Goal: Task Accomplishment & Management: Complete application form

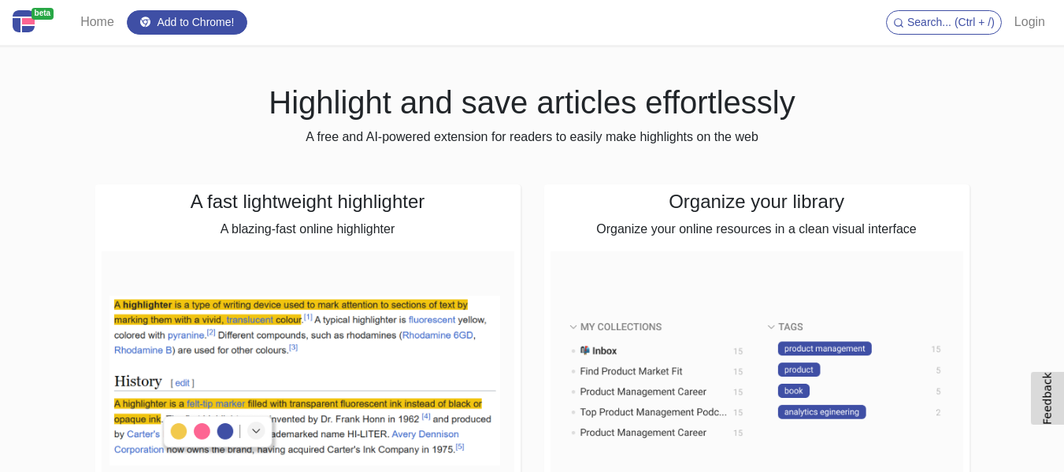
click at [1031, 22] on link "Login" at bounding box center [1029, 21] width 43 height 31
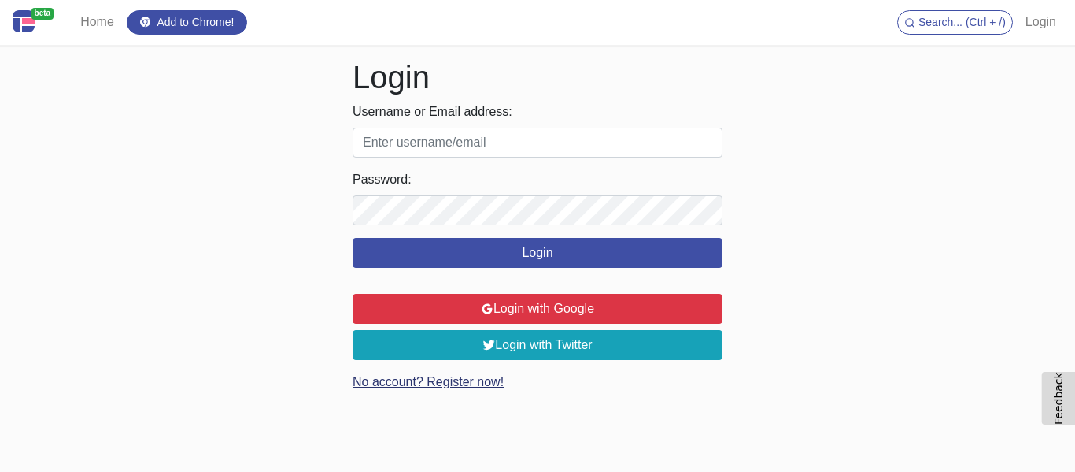
click at [487, 384] on link "No account? Register now!" at bounding box center [428, 381] width 151 height 13
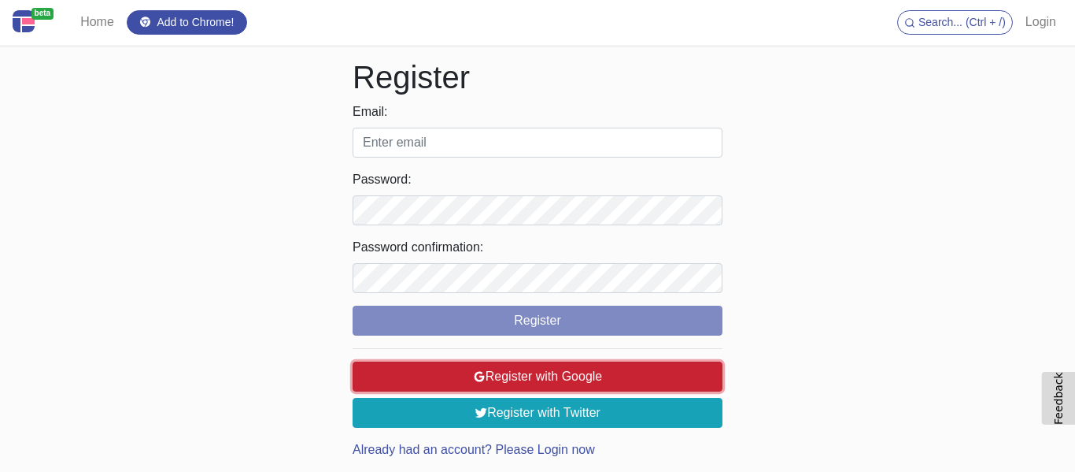
click at [604, 375] on button "Register with Google" at bounding box center [538, 376] width 370 height 30
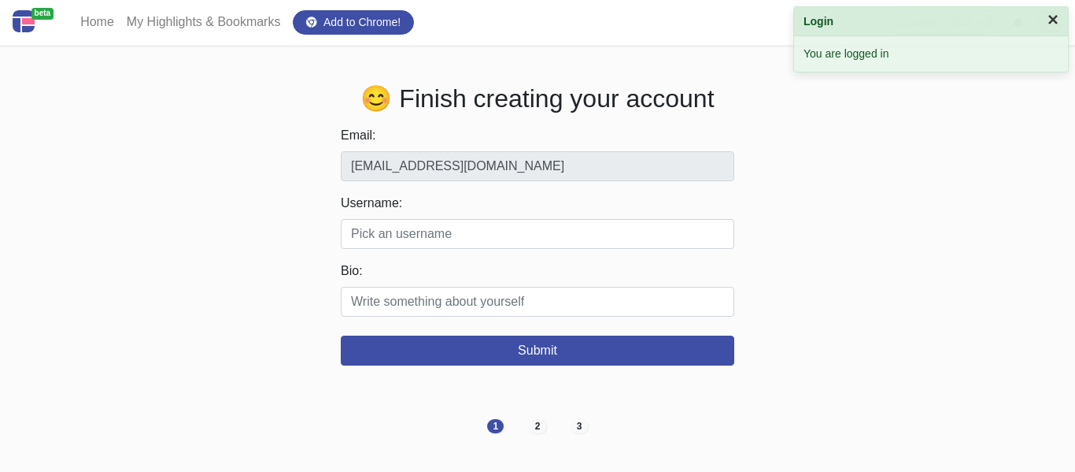
click at [1049, 19] on button "×" at bounding box center [1053, 19] width 11 height 19
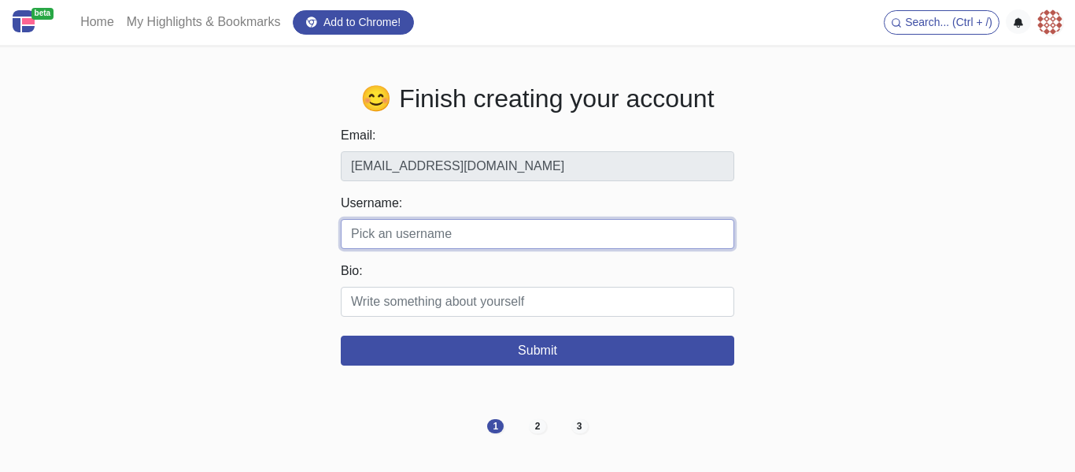
click at [442, 236] on input "Username:" at bounding box center [538, 234] width 394 height 30
click at [413, 244] on input "Username:" at bounding box center [538, 234] width 394 height 30
paste input "ameristarcontracting00"
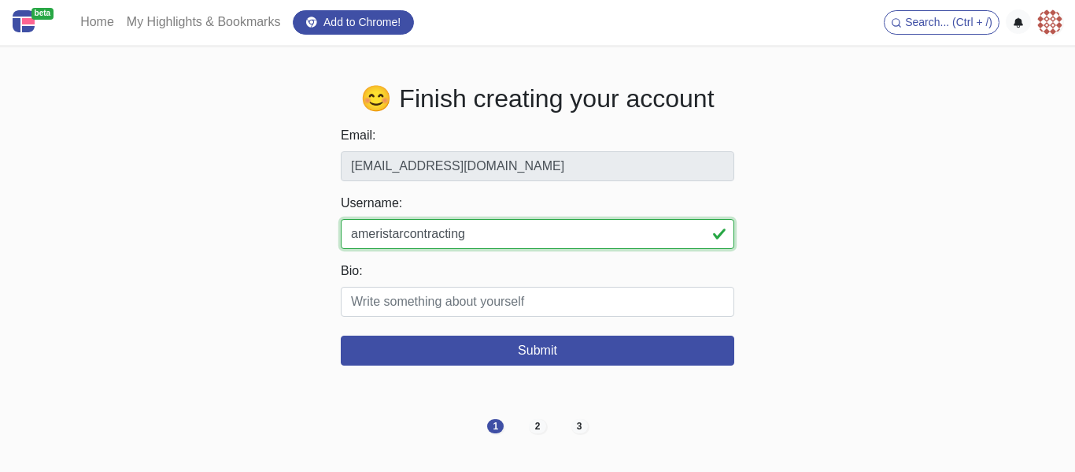
type input "ameristarcontracting"
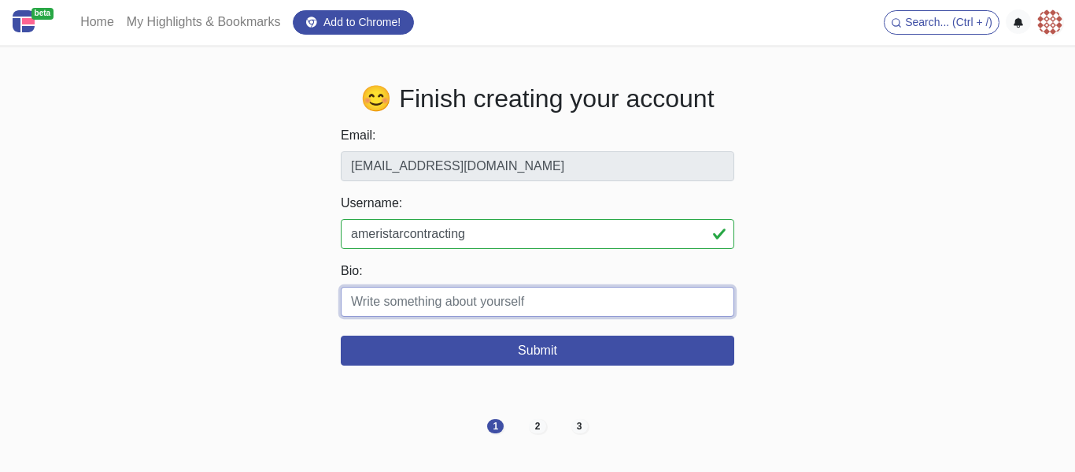
click at [494, 307] on input "Bio:" at bounding box center [538, 302] width 394 height 30
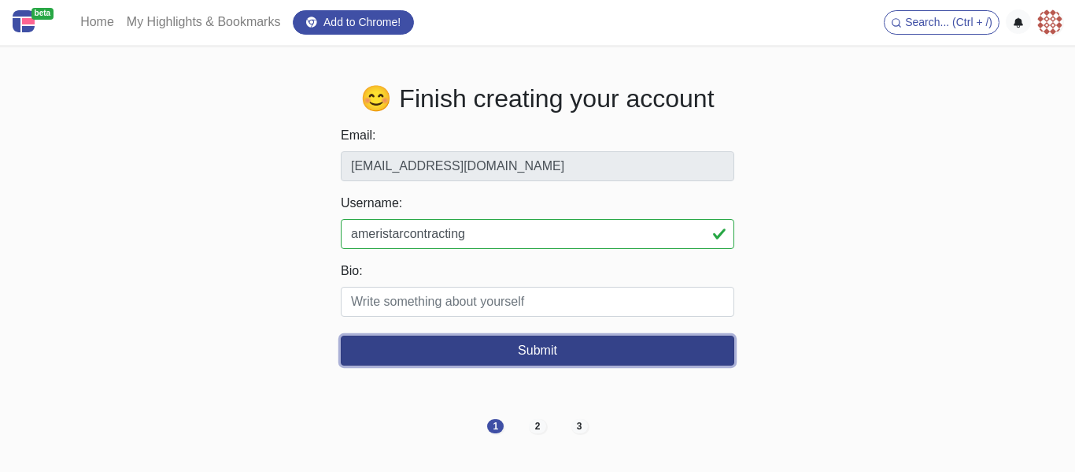
click at [564, 365] on button "Submit" at bounding box center [538, 350] width 394 height 30
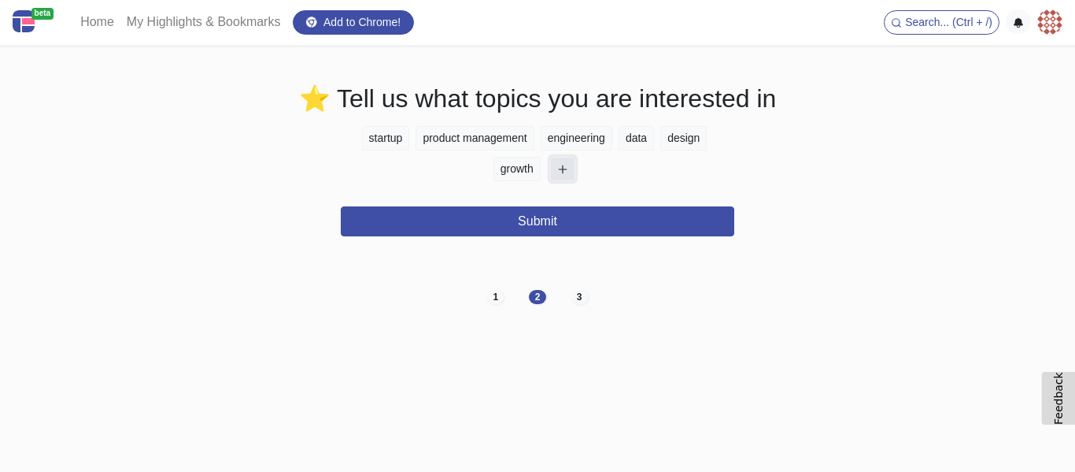
click at [562, 175] on icon "button" at bounding box center [562, 169] width 11 height 11
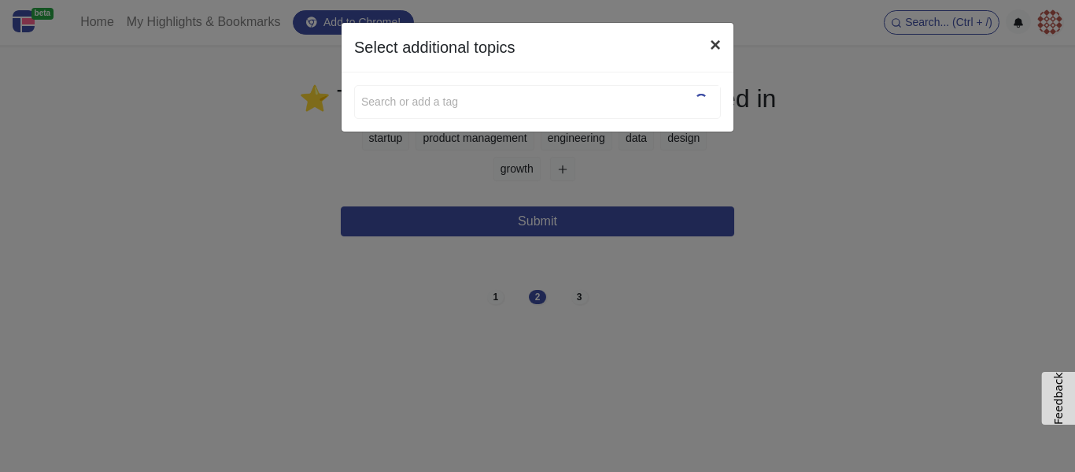
click at [710, 45] on button "×" at bounding box center [716, 45] width 36 height 44
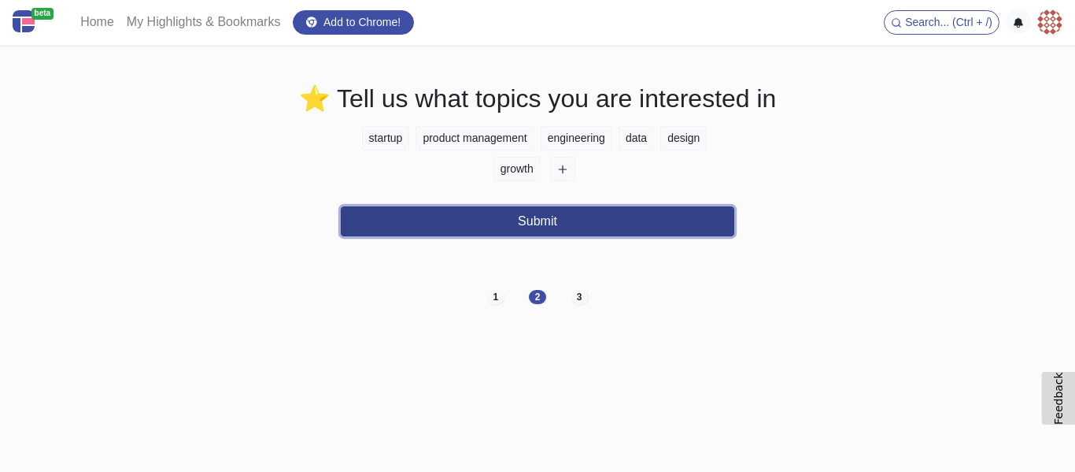
click at [574, 220] on button "Submit" at bounding box center [538, 221] width 394 height 30
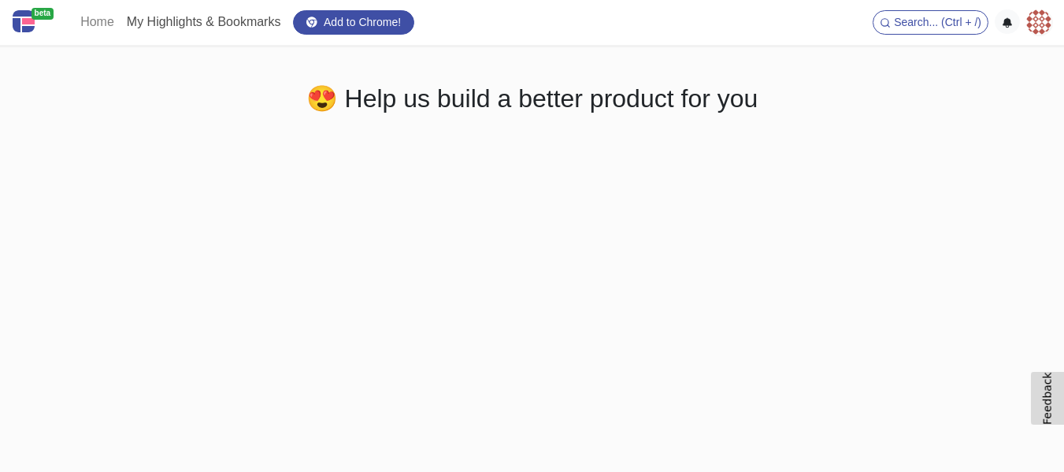
click at [182, 17] on link "My Highlights & Bookmarks" at bounding box center [203, 21] width 167 height 31
click at [122, 25] on link "My Highlights & Bookmarks" at bounding box center [203, 21] width 167 height 31
click at [100, 26] on link "Home" at bounding box center [97, 21] width 46 height 31
click at [952, 28] on span "Search... (Ctrl + /)" at bounding box center [937, 22] width 87 height 13
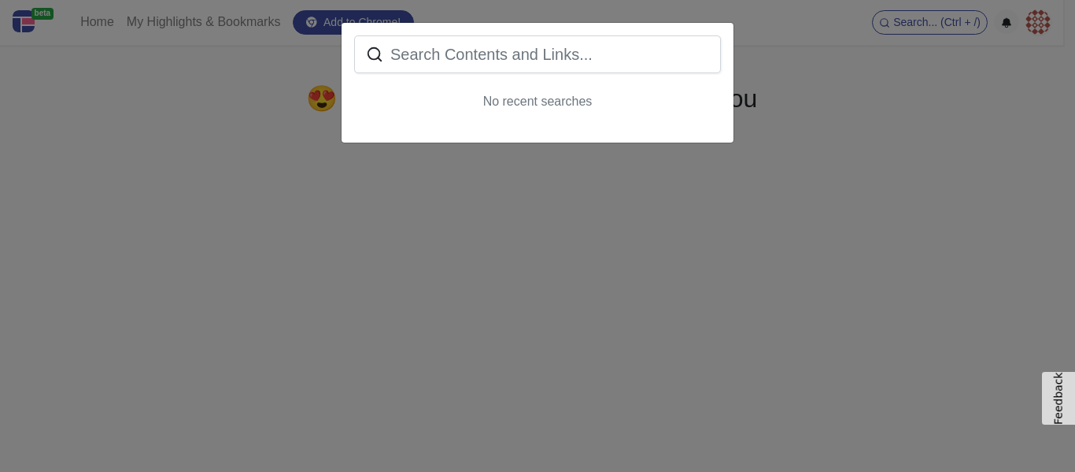
drag, startPoint x: 178, startPoint y: 286, endPoint x: 161, endPoint y: 285, distance: 16.6
click at [176, 286] on div "No recent searches" at bounding box center [537, 236] width 1075 height 472
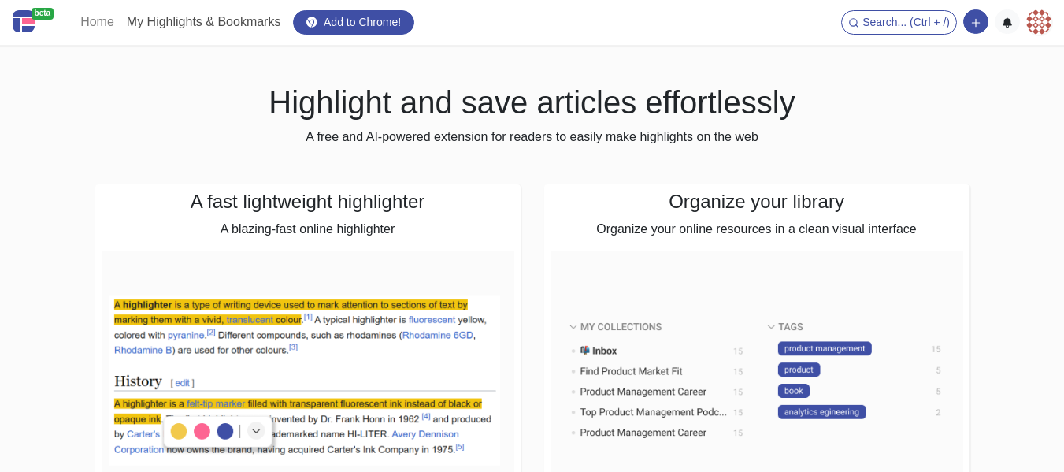
click at [220, 28] on link "My Highlights & Bookmarks" at bounding box center [203, 21] width 167 height 31
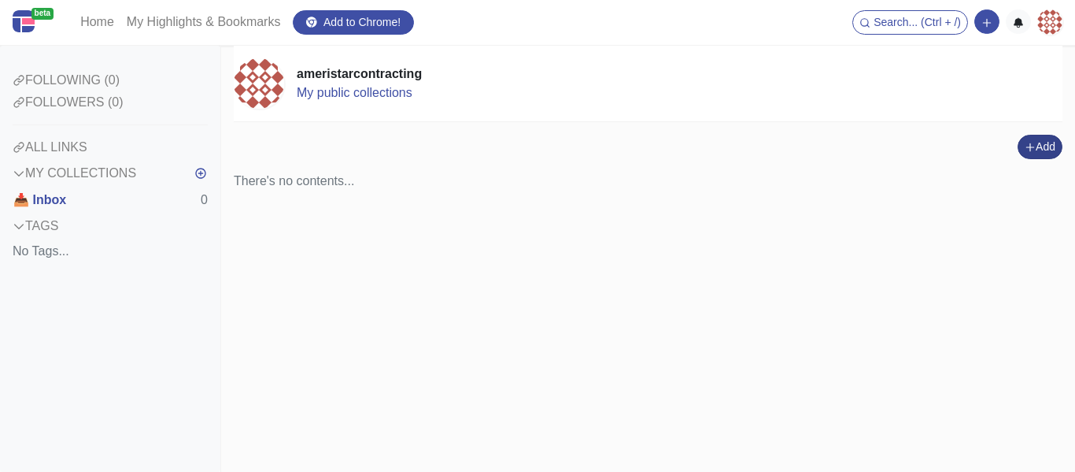
click at [1027, 148] on icon "button" at bounding box center [1030, 146] width 7 height 7
click at [1032, 153] on icon "button" at bounding box center [1030, 147] width 11 height 11
click at [1033, 154] on button "Add" at bounding box center [1040, 147] width 45 height 24
click at [1001, 88] on button "Add a link block" at bounding box center [1006, 89] width 131 height 25
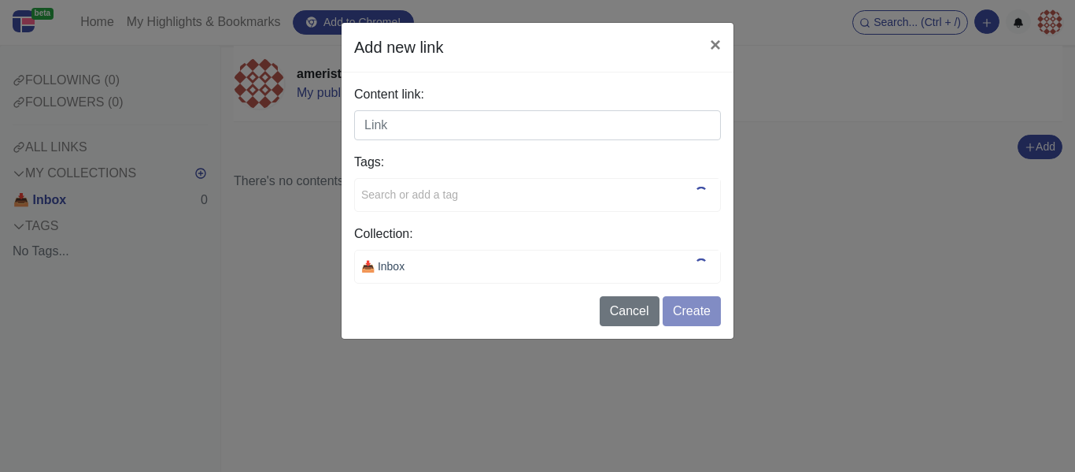
click at [394, 111] on input "Content link:" at bounding box center [537, 125] width 367 height 30
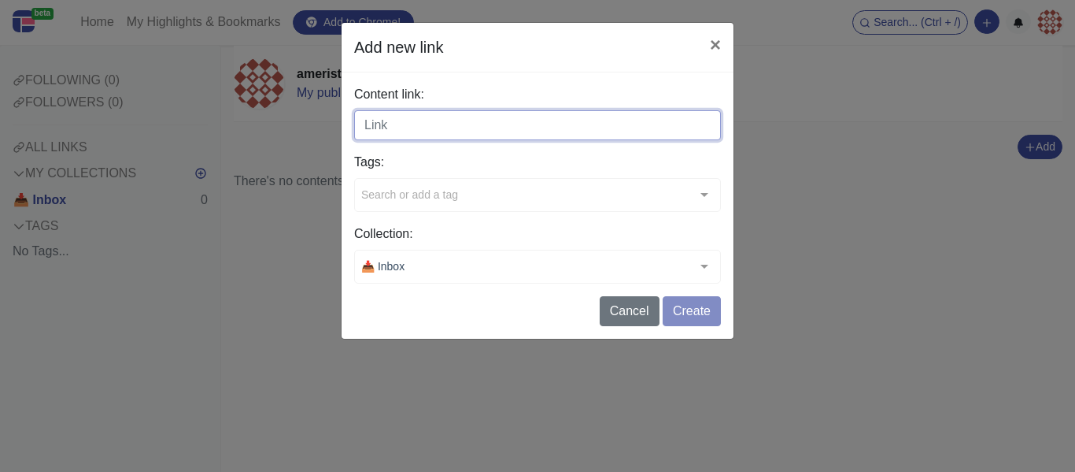
paste input "[URL][DOMAIN_NAME]"
type input "[URL][DOMAIN_NAME]"
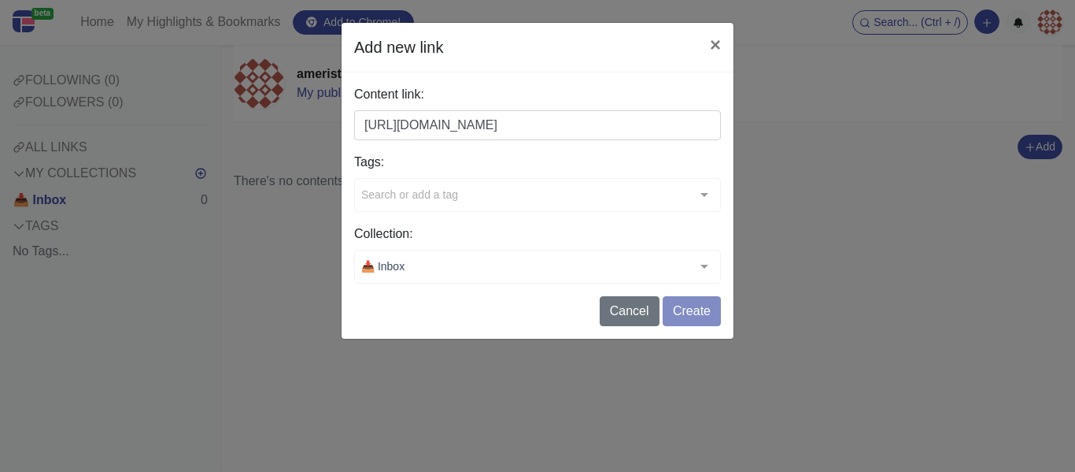
click at [475, 191] on div "Tags: Search or add a tag typescript handbook github repo tutorial starter book…" at bounding box center [537, 182] width 367 height 59
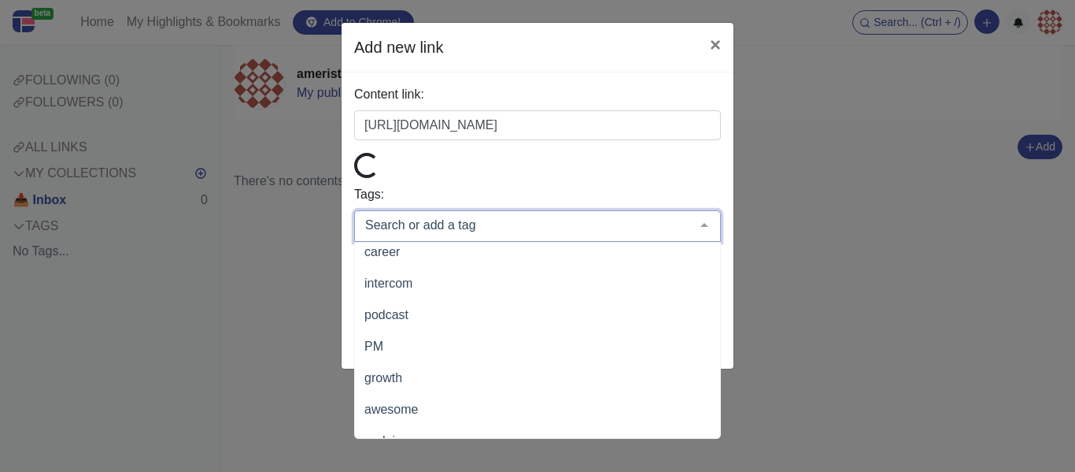
scroll to position [630, 0]
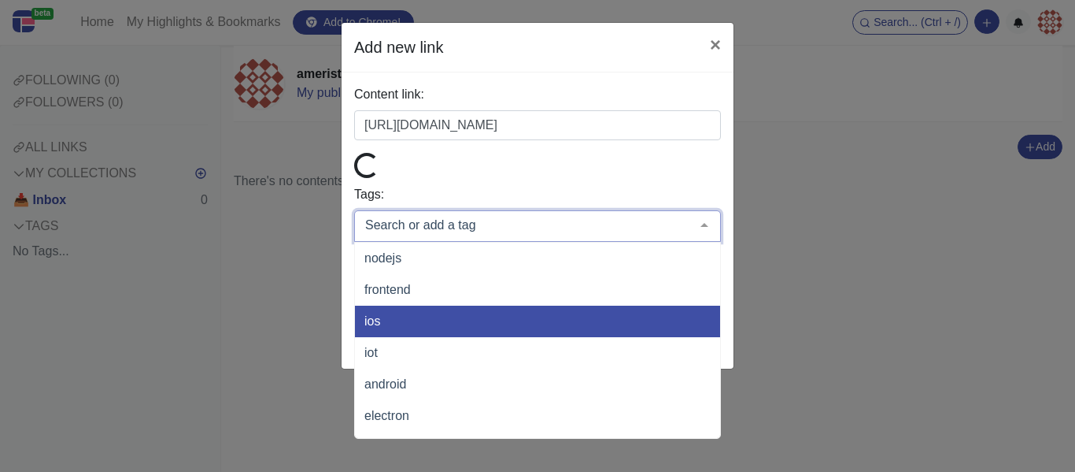
click at [228, 368] on div "Add new link × Content link: https://ameristarcontracting.com/services/tile-roo…" at bounding box center [537, 236] width 1075 height 472
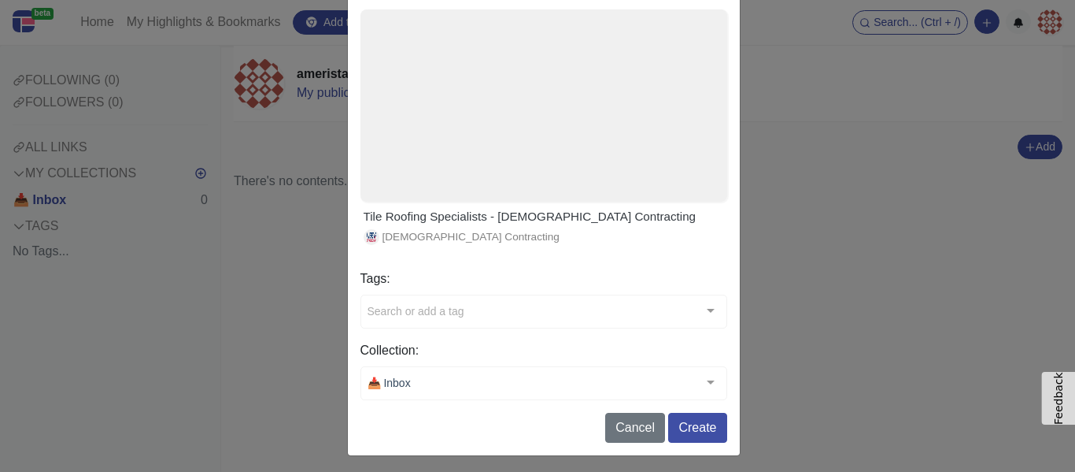
scroll to position [150, 0]
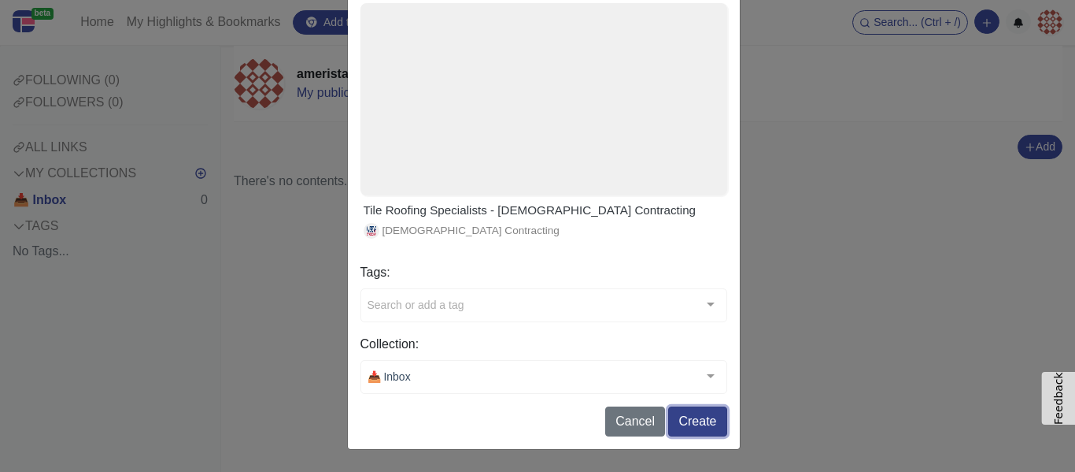
click at [690, 406] on button "Create" at bounding box center [697, 421] width 58 height 30
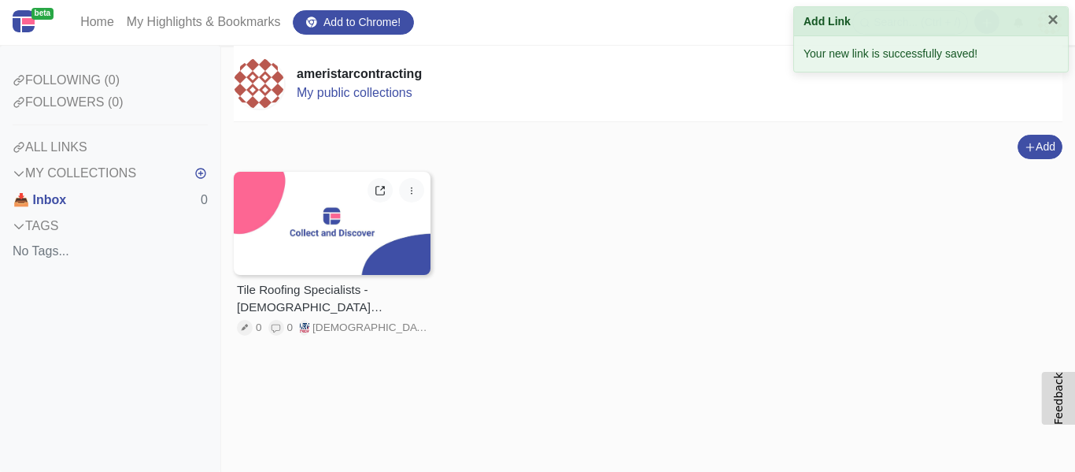
click at [243, 330] on icon at bounding box center [244, 327] width 7 height 6
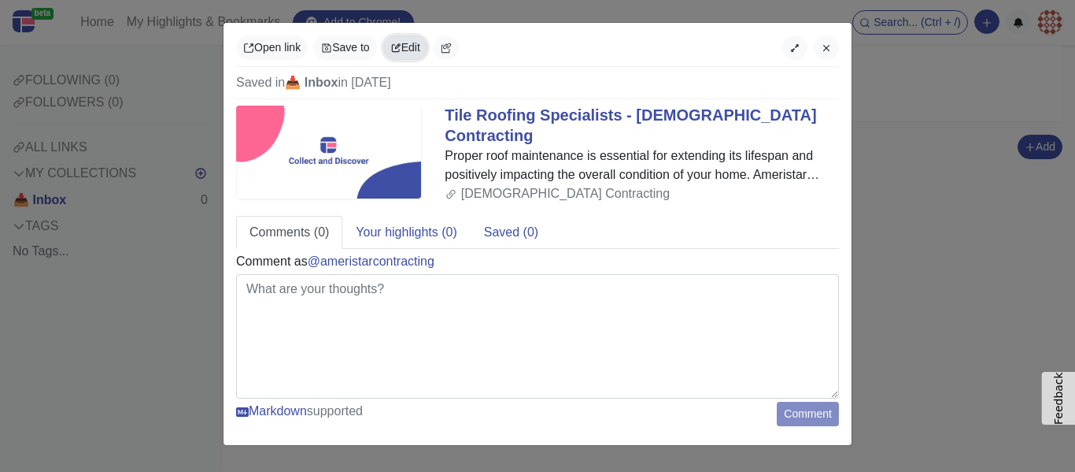
click at [409, 52] on button "Edit" at bounding box center [405, 47] width 44 height 24
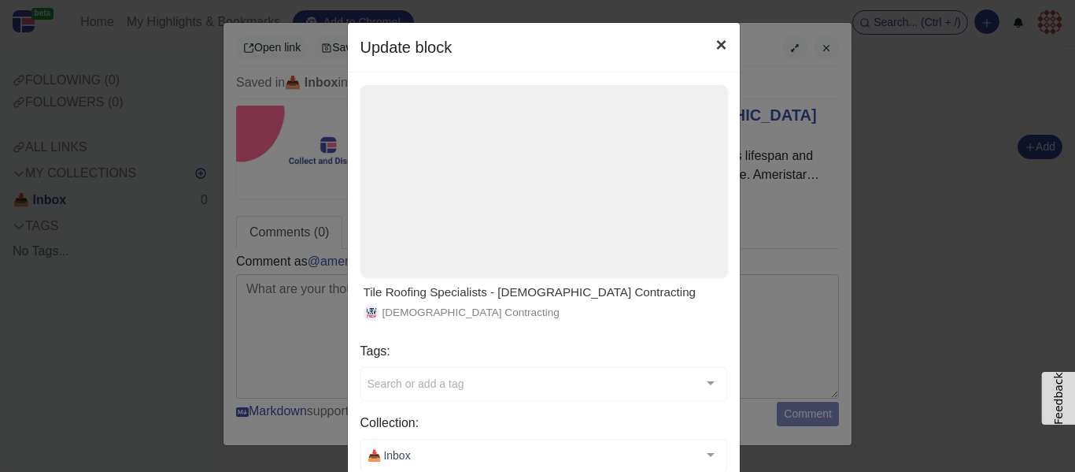
click at [703, 46] on button "×" at bounding box center [721, 45] width 36 height 44
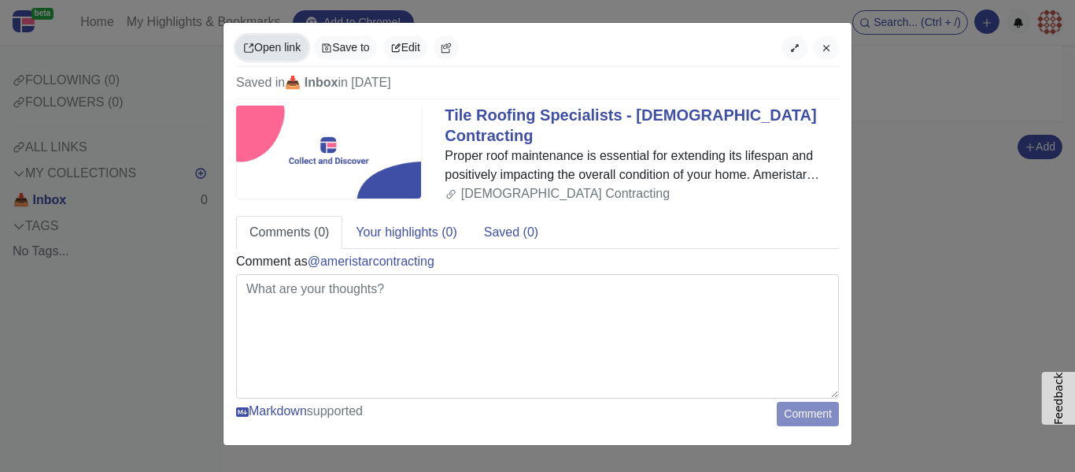
click at [257, 45] on link "Open link" at bounding box center [272, 47] width 72 height 24
click at [452, 50] on icon "button" at bounding box center [446, 48] width 11 height 11
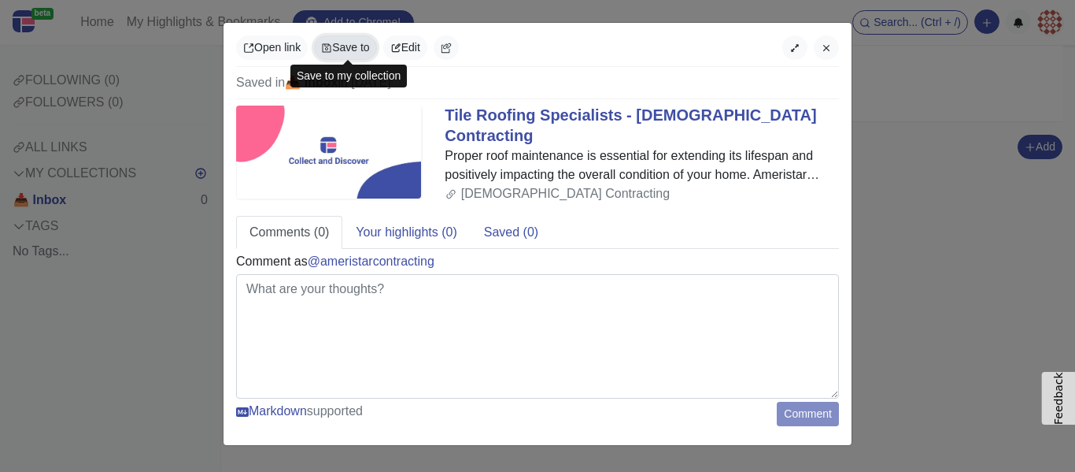
click at [345, 41] on button "Save to" at bounding box center [345, 47] width 62 height 24
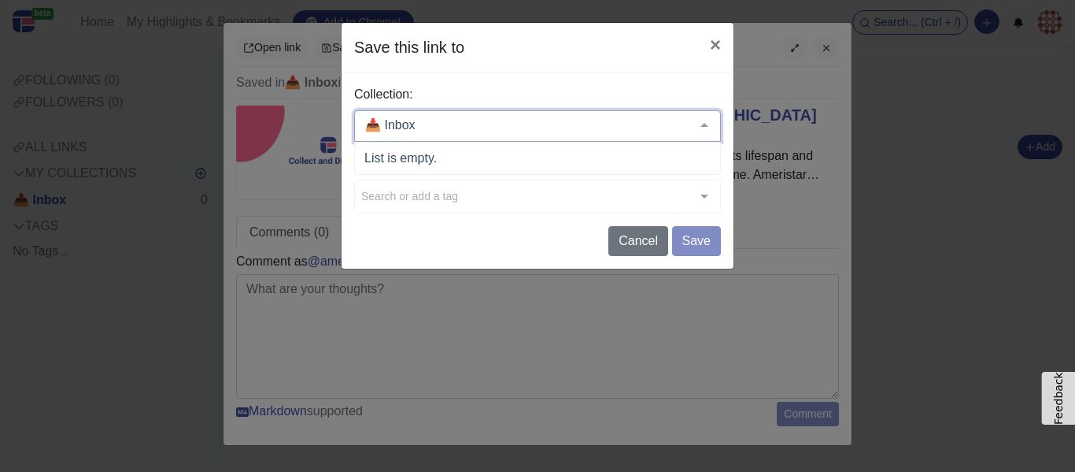
click at [476, 120] on div at bounding box center [537, 125] width 367 height 31
drag, startPoint x: 476, startPoint y: 121, endPoint x: 436, endPoint y: 144, distance: 45.5
click at [476, 122] on input "text" at bounding box center [525, 125] width 328 height 16
click at [418, 165] on span "List is empty." at bounding box center [537, 157] width 365 height 31
click at [706, 51] on button "×" at bounding box center [716, 45] width 36 height 44
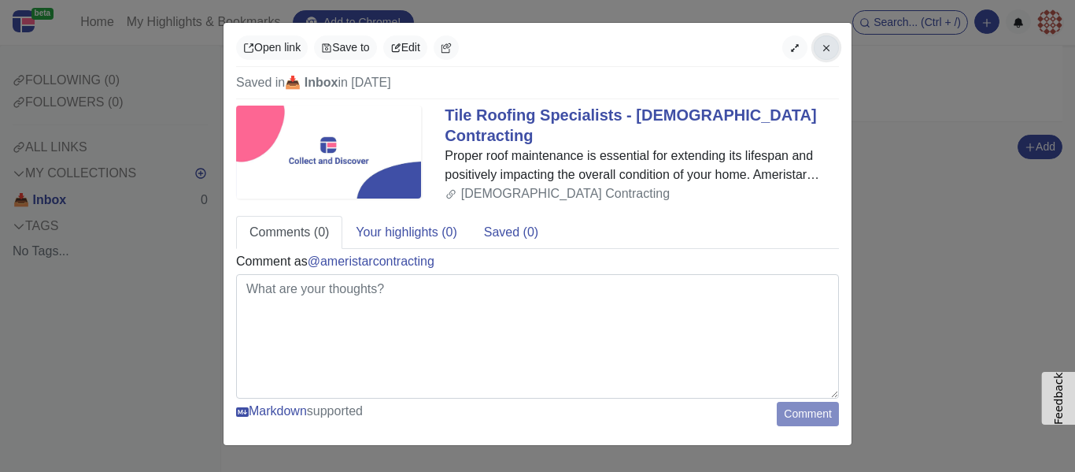
click at [827, 43] on icon "button" at bounding box center [826, 48] width 11 height 11
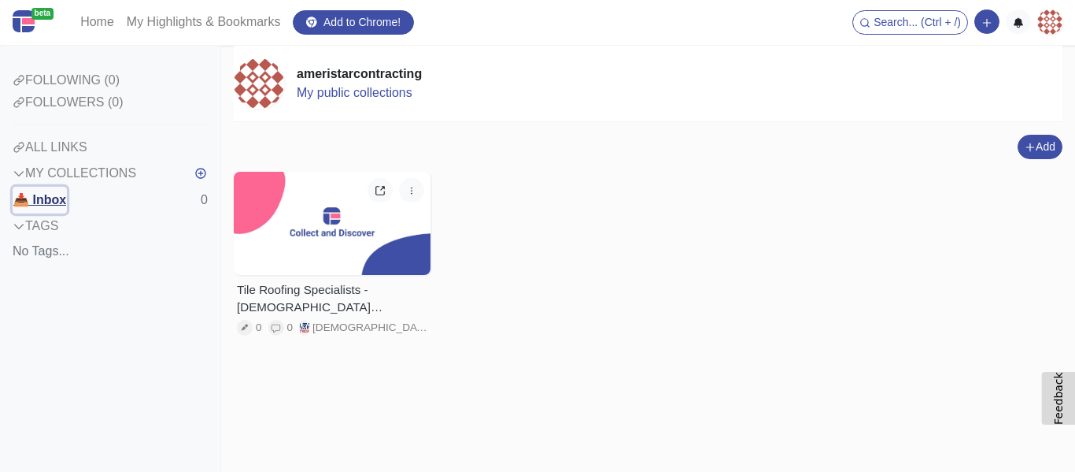
click at [66, 202] on b "📥 Inbox" at bounding box center [39, 199] width 53 height 13
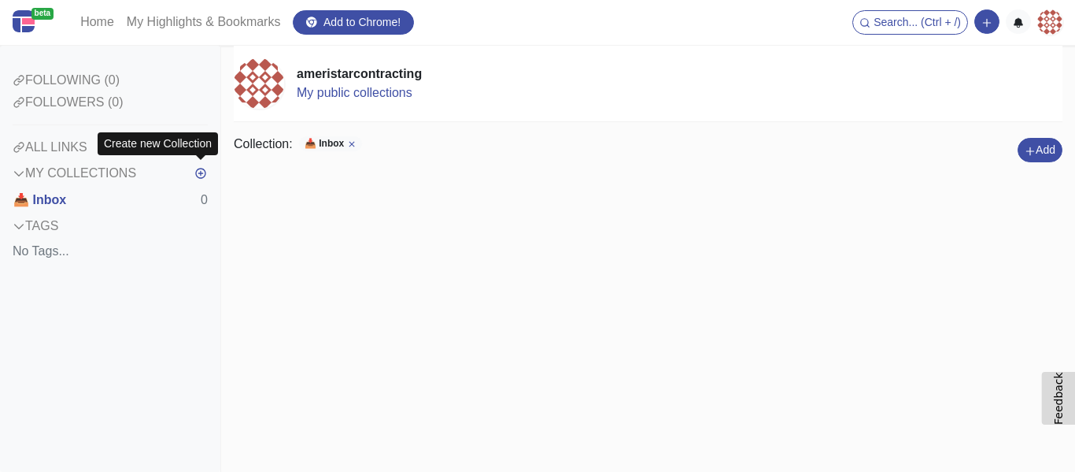
click at [210, 175] on div "FOLLOWING (0) FOLLOWERS (0) ALL LINKS MY COLLECTIONS 📥 Inbox 0 TAGS No Tags..." at bounding box center [110, 259] width 220 height 426
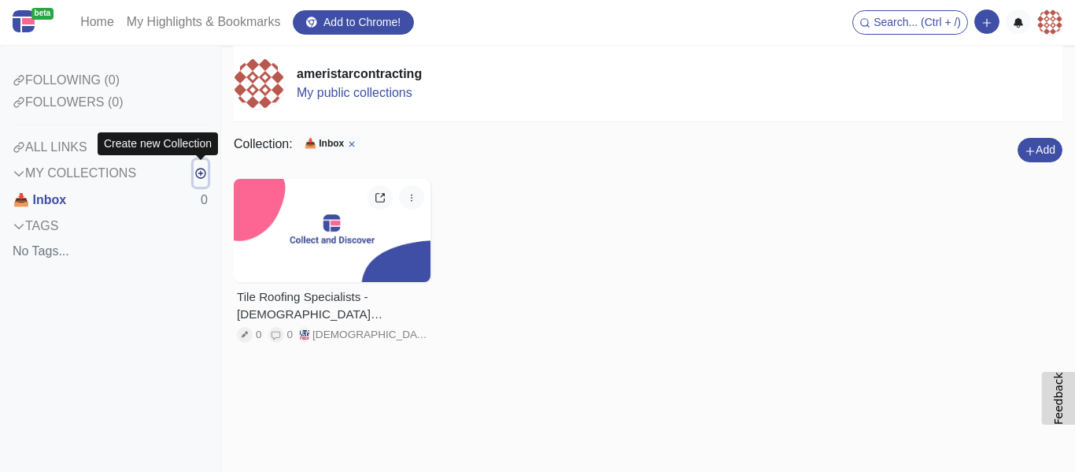
click at [200, 174] on icon "button" at bounding box center [200, 173] width 13 height 13
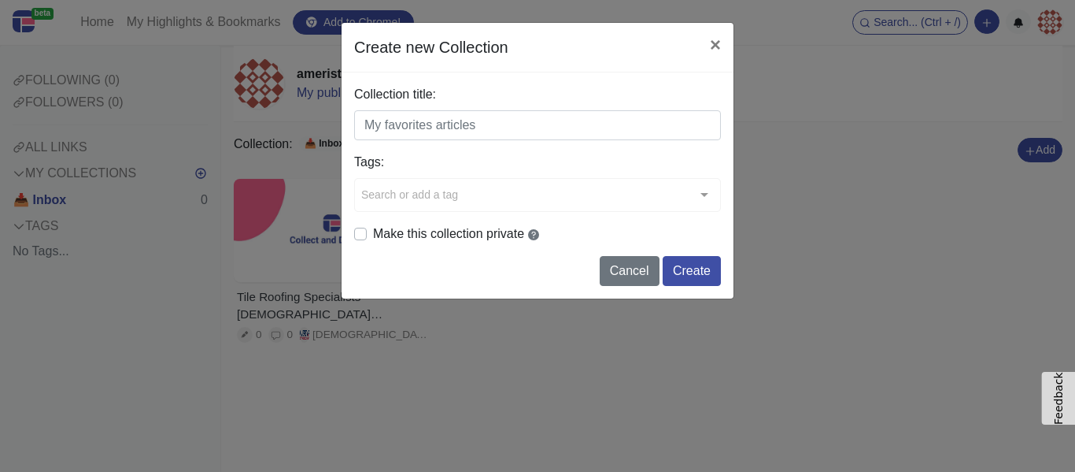
click at [425, 128] on input "Collection title:" at bounding box center [537, 125] width 367 height 30
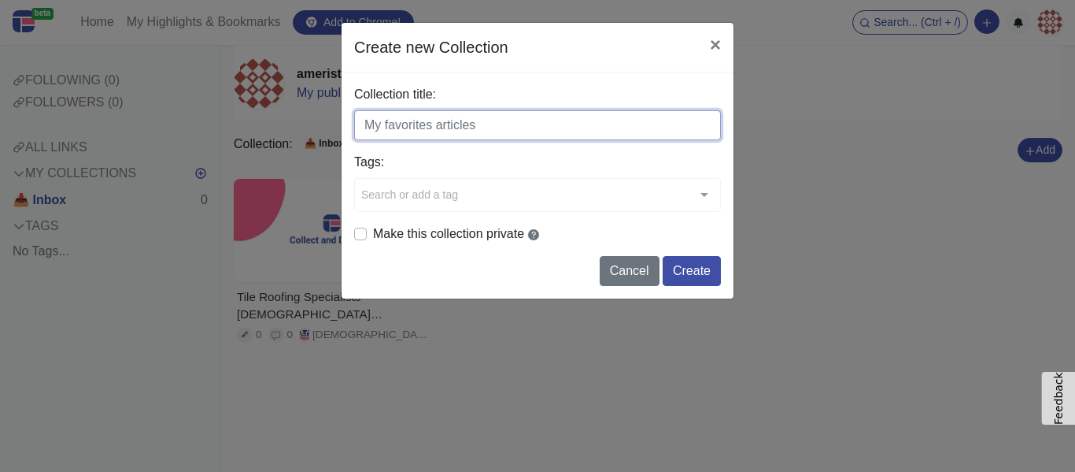
paste input "Ameristar Contracting"
type input "Ameristar Contracting"
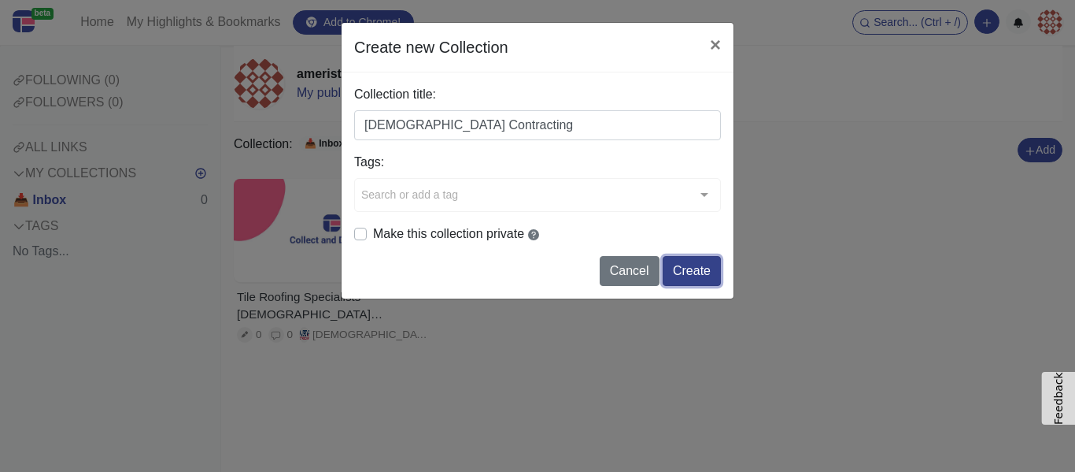
click at [688, 270] on button "Create" at bounding box center [692, 271] width 58 height 30
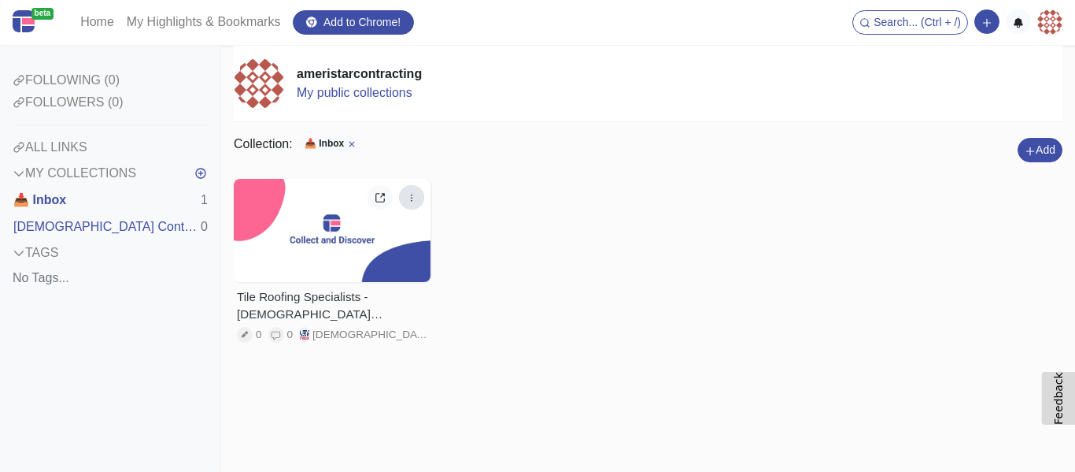
click at [414, 198] on icon "button" at bounding box center [411, 197] width 11 height 11
click at [294, 174] on div "Collection: 📥 Inbox Add Add a link block Add a note block Tile Roofing Speciali…" at bounding box center [648, 250] width 829 height 231
click at [337, 221] on div at bounding box center [332, 230] width 197 height 103
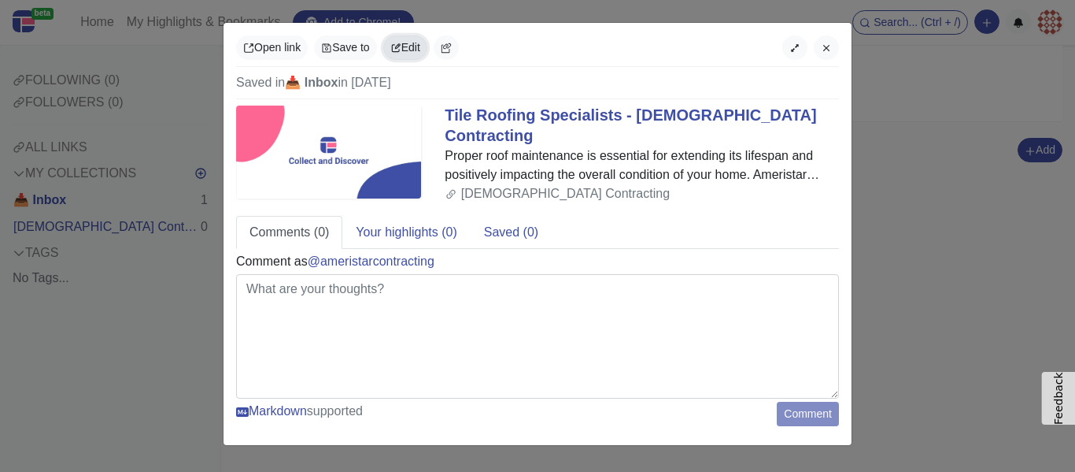
click at [427, 47] on button "Edit" at bounding box center [405, 47] width 44 height 24
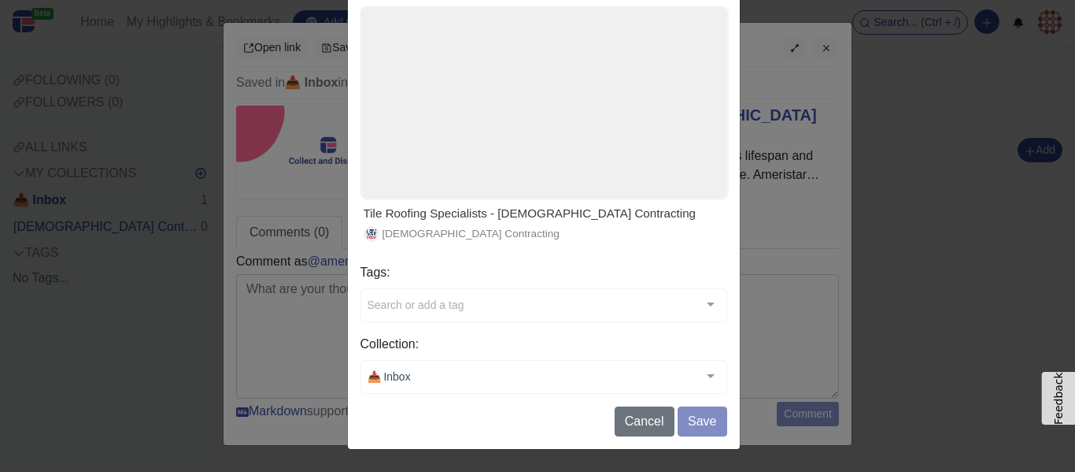
click at [453, 375] on div "📥 Inbox" at bounding box center [544, 377] width 367 height 34
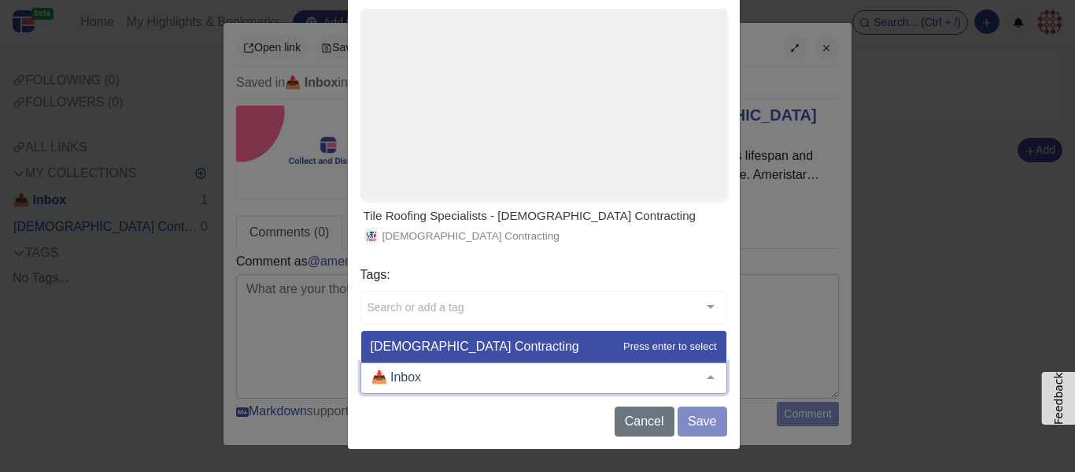
click at [447, 343] on div "Ameristar Contracting" at bounding box center [544, 346] width 346 height 13
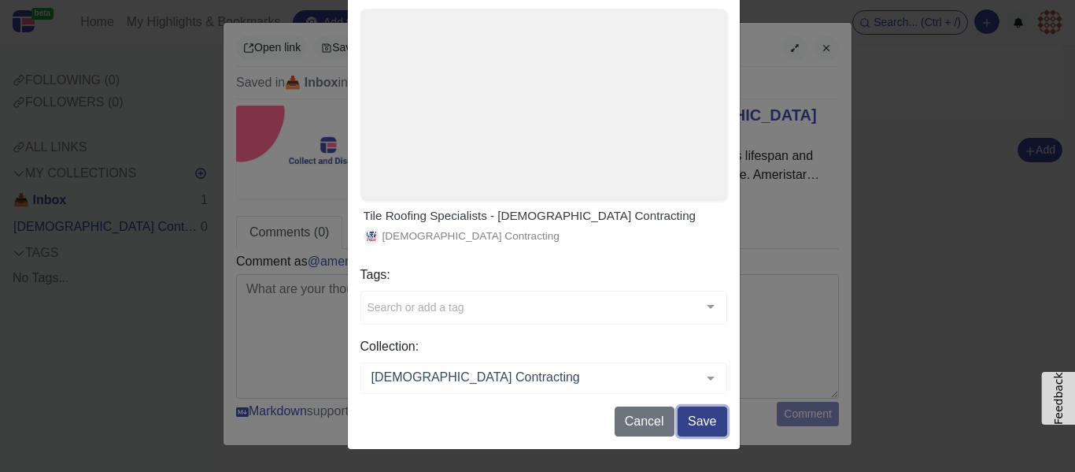
click at [694, 424] on button "Save" at bounding box center [702, 421] width 49 height 30
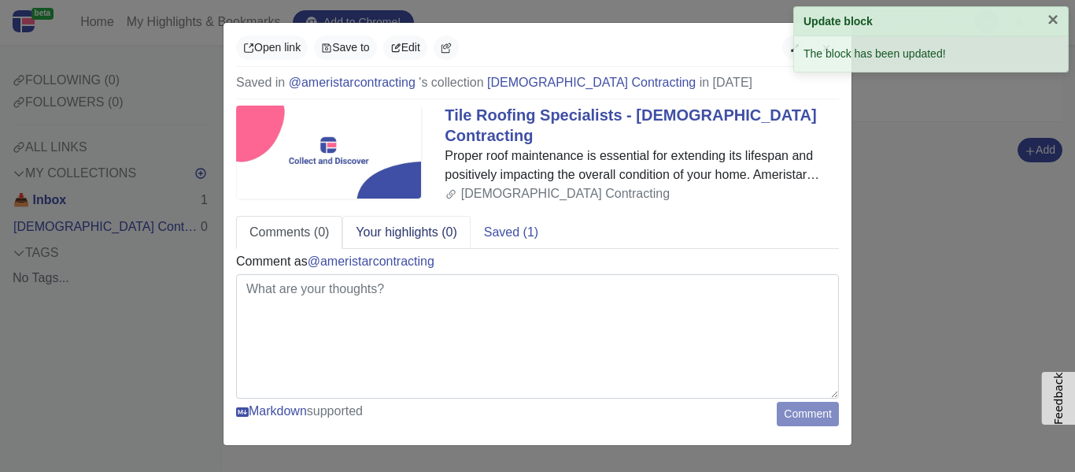
click at [413, 225] on link "Your highlights (0)" at bounding box center [406, 232] width 128 height 33
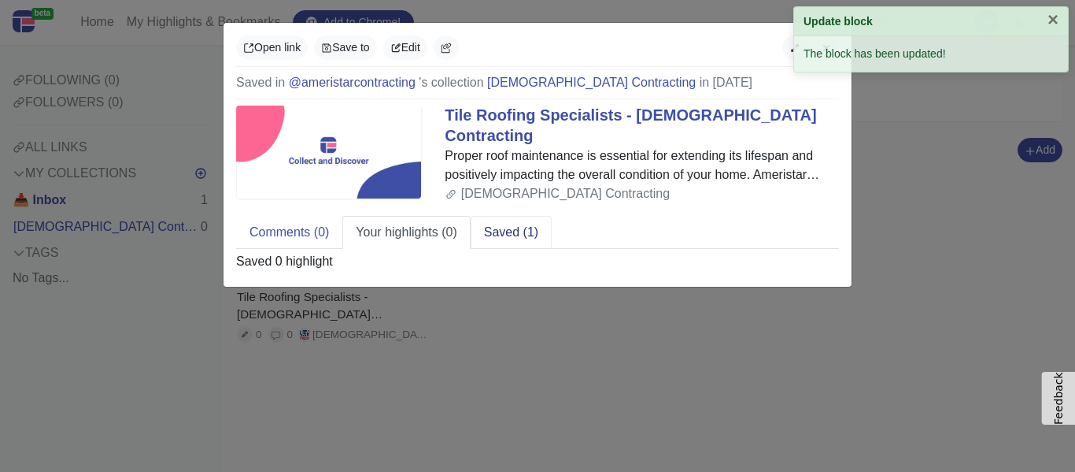
click at [510, 217] on link "Saved (1)" at bounding box center [511, 232] width 81 height 33
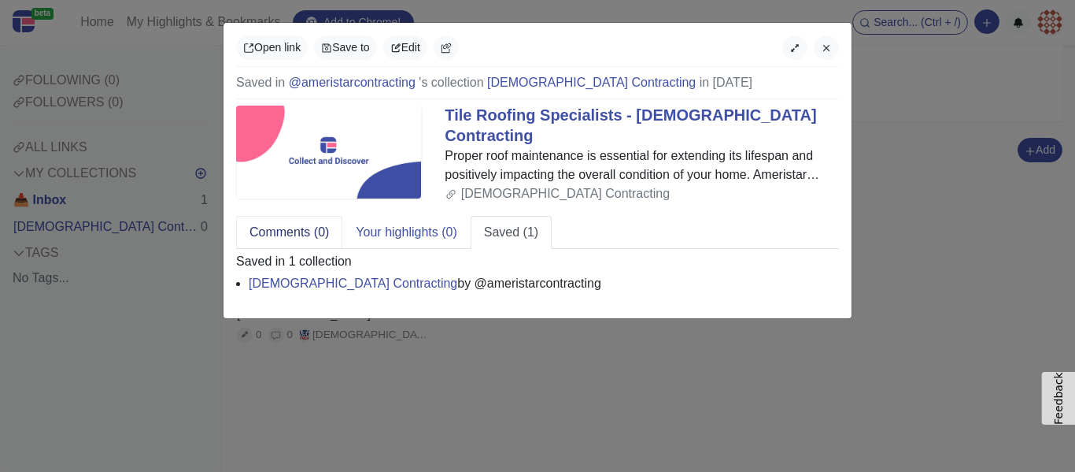
click at [264, 231] on link "Comments (0)" at bounding box center [289, 232] width 106 height 33
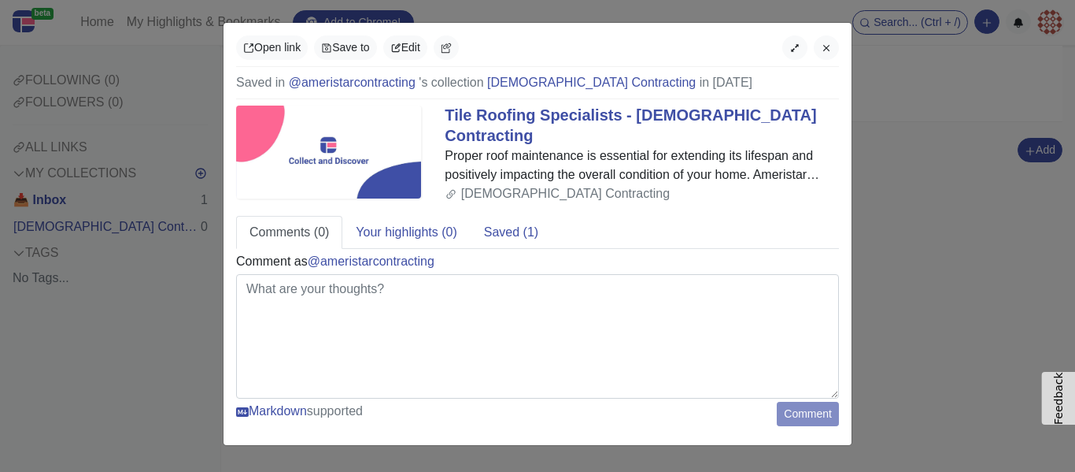
click at [918, 168] on div "Open link Save to Edit Saved in @ameristarcontracting 's collection Ameristar C…" at bounding box center [537, 236] width 1075 height 472
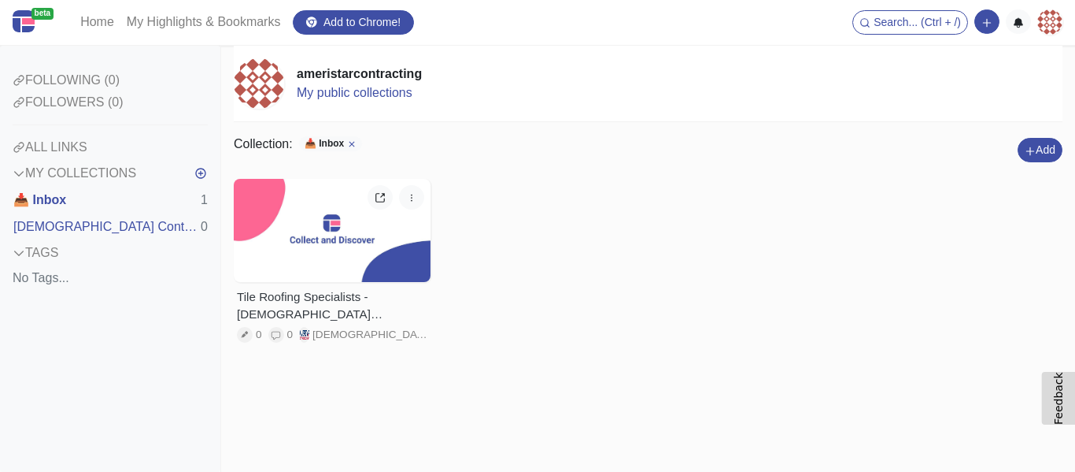
click at [159, 232] on div "Ameristar Contracting 0" at bounding box center [110, 226] width 195 height 27
click at [91, 231] on button "Ameristar Contracting" at bounding box center [107, 226] width 188 height 27
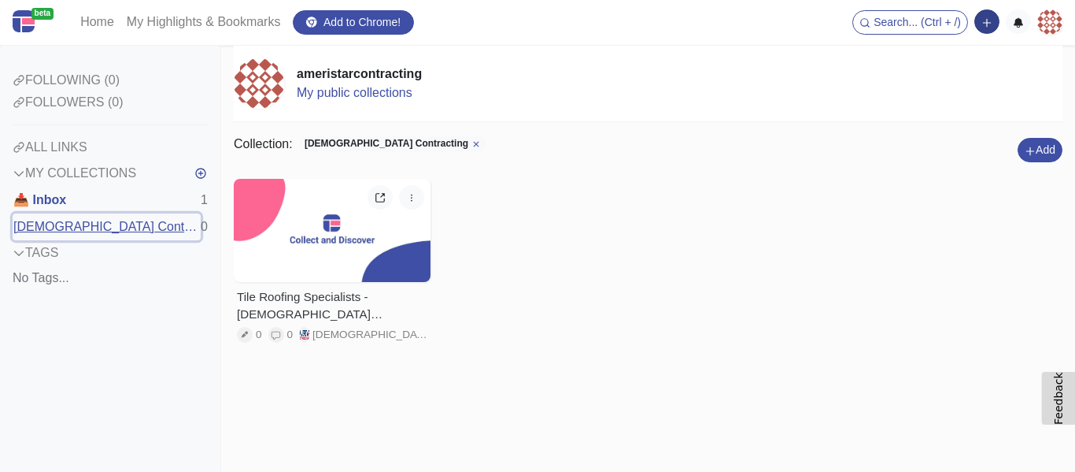
click at [994, 29] on button "button" at bounding box center [987, 21] width 25 height 24
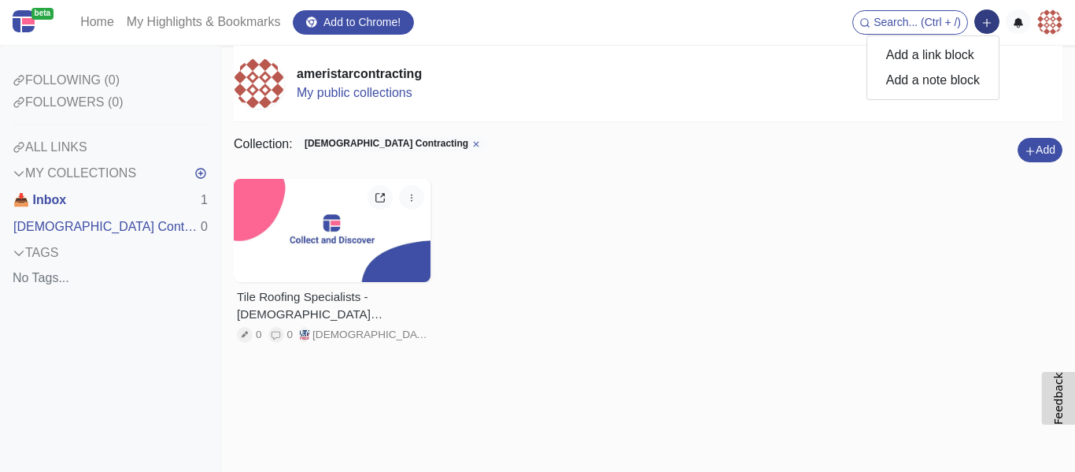
click at [839, 220] on div "Tile Roofing Specialists - Ameristar Contracting 0 0 Ameristar Contracting Edit…" at bounding box center [648, 272] width 829 height 187
click at [990, 25] on icon "button" at bounding box center [987, 22] width 11 height 11
click at [938, 84] on button "Add a note block" at bounding box center [933, 80] width 131 height 25
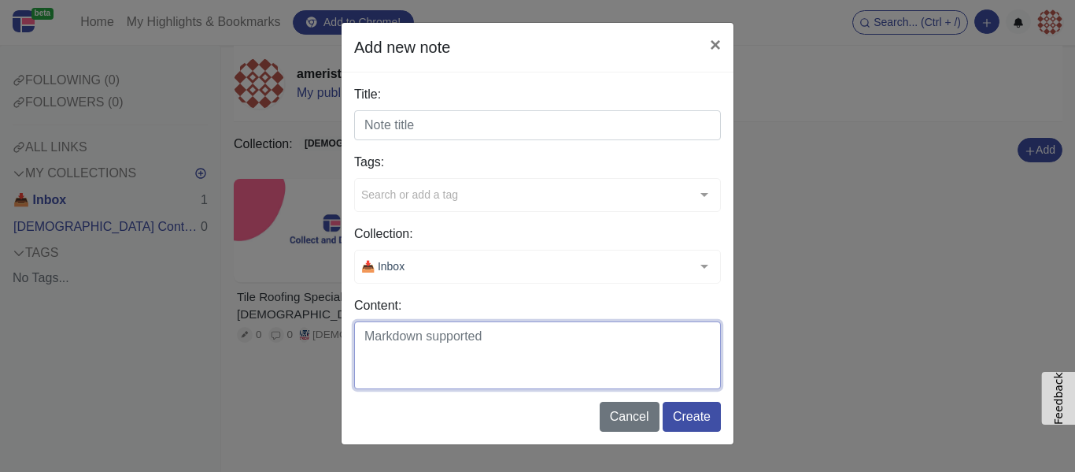
click at [540, 361] on textarea "Content:" at bounding box center [537, 355] width 367 height 68
paste textarea "Upgrade your home with durable and elegant tile roofing in St. Augustine. Our s…"
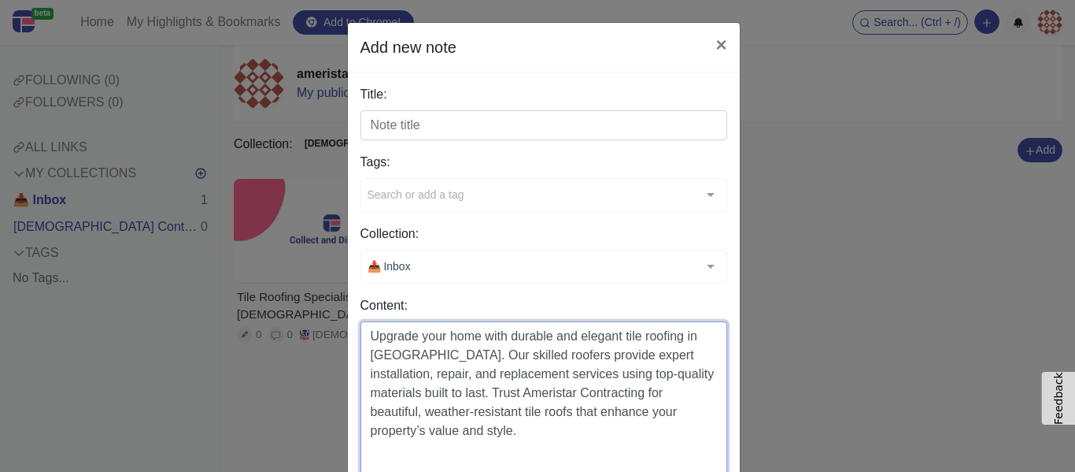
type textarea "Upgrade your home with durable and elegant tile roofing in St. Augustine. Our s…"
click at [378, 142] on form "Title: Tags: Search or add a tag typescript handbook github repo tutorial start…" at bounding box center [544, 305] width 367 height 441
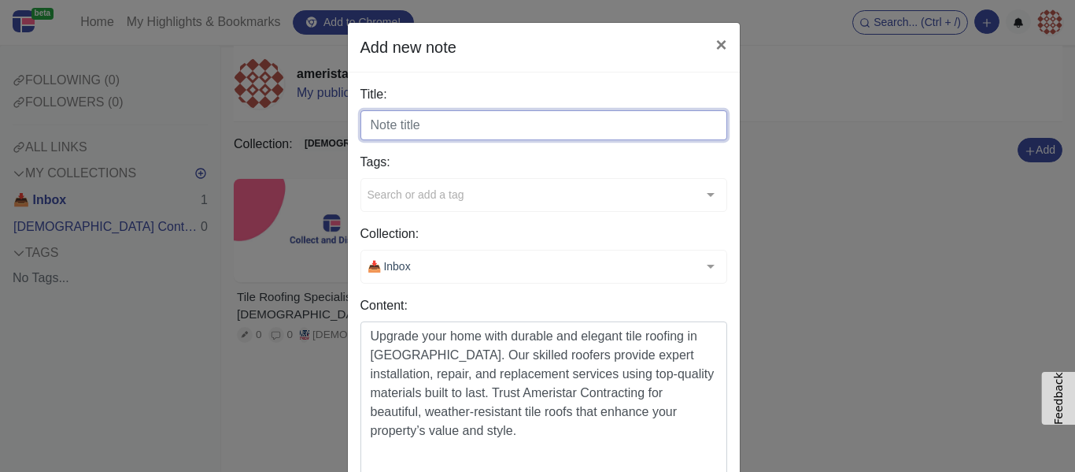
click at [378, 139] on input "Title:" at bounding box center [544, 125] width 367 height 30
paste input "Expert Tile Roofing Services in St. Augustine"
type input "Expert Tile Roofing Services in St. Augustine"
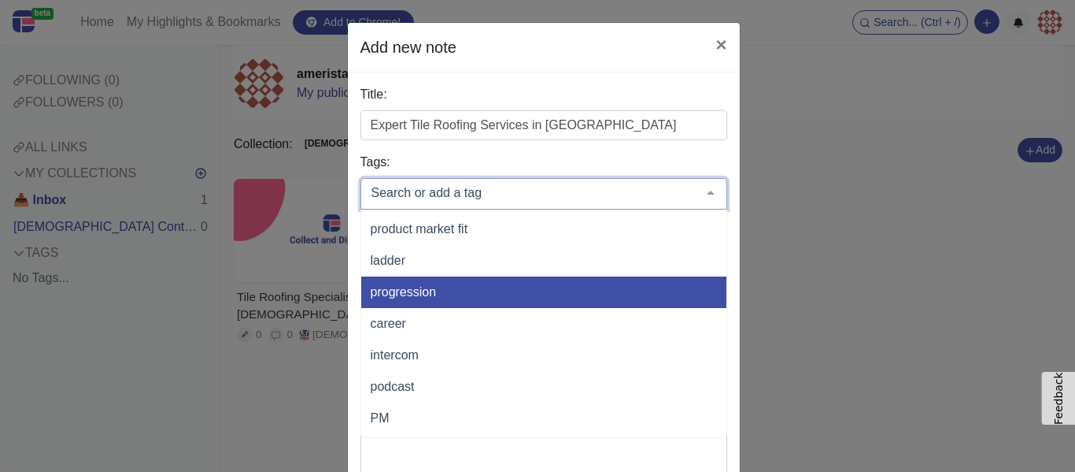
scroll to position [394, 0]
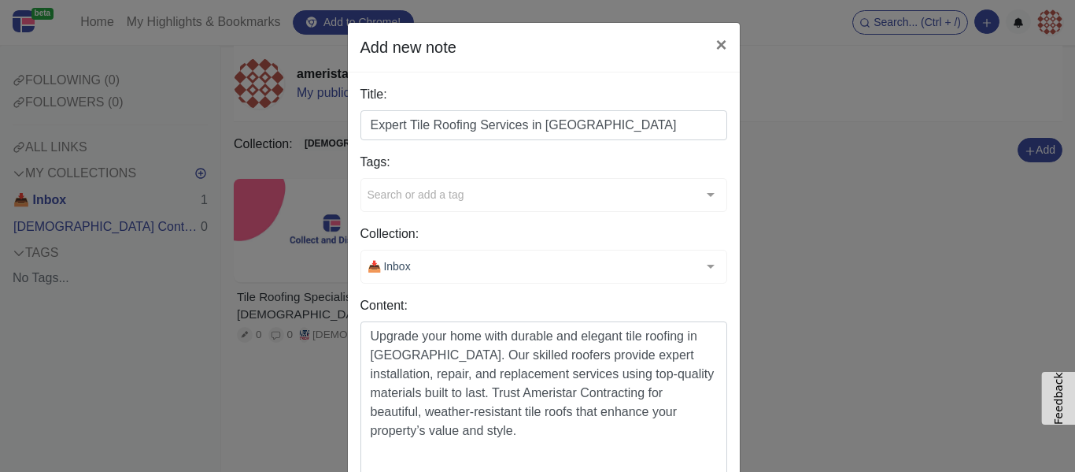
click at [309, 316] on div "Add new note × Title: Expert Tile Roofing Services in St. Augustine Tags: Searc…" at bounding box center [537, 236] width 1075 height 472
click at [425, 268] on div "📥 Inbox" at bounding box center [544, 267] width 367 height 34
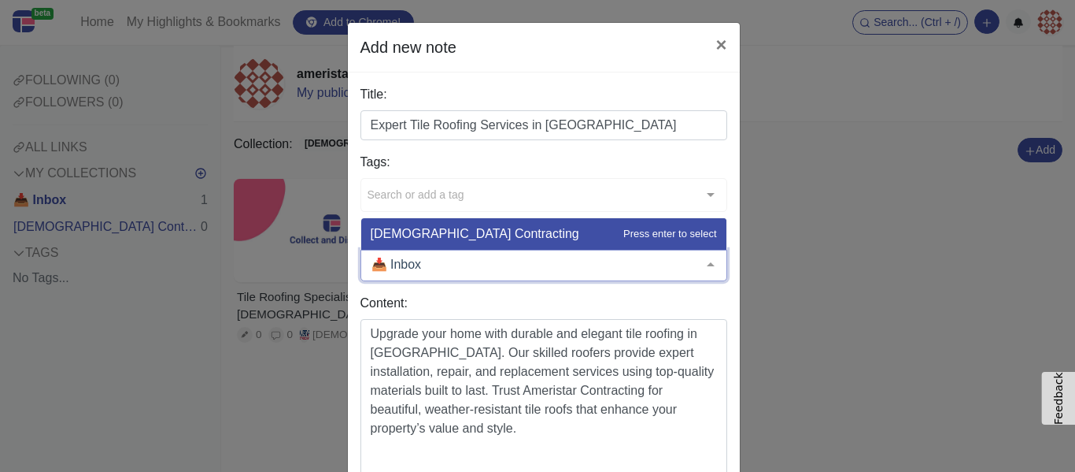
click at [443, 239] on div "Ameristar Contracting" at bounding box center [544, 234] width 346 height 13
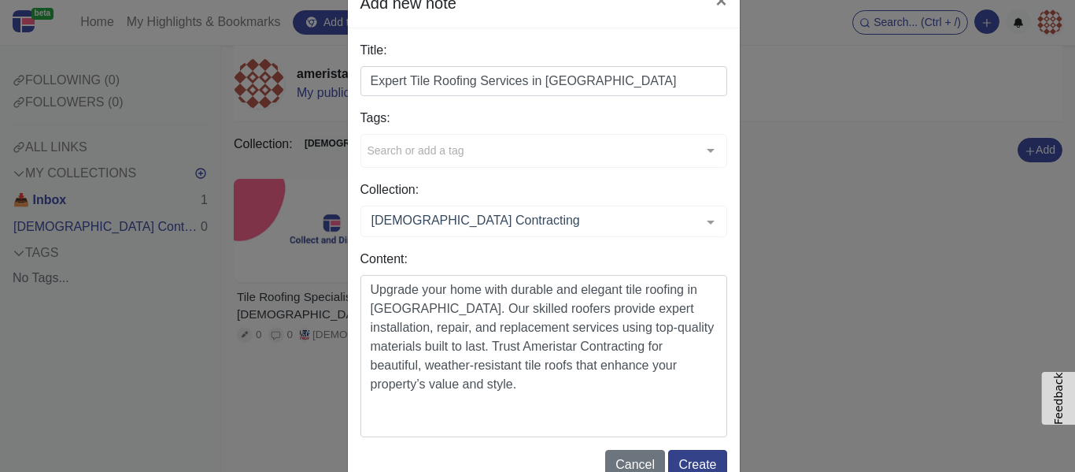
scroll to position [87, 0]
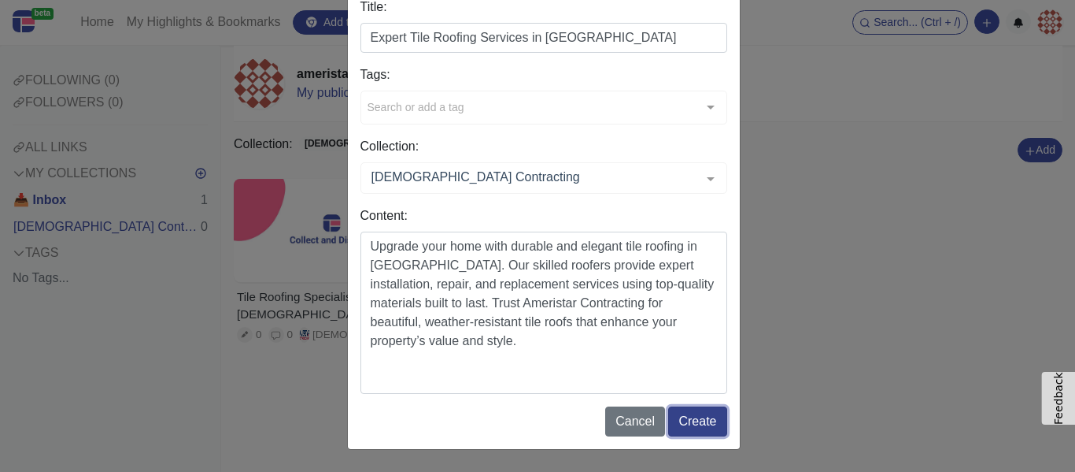
click at [706, 416] on button "Create" at bounding box center [697, 421] width 58 height 30
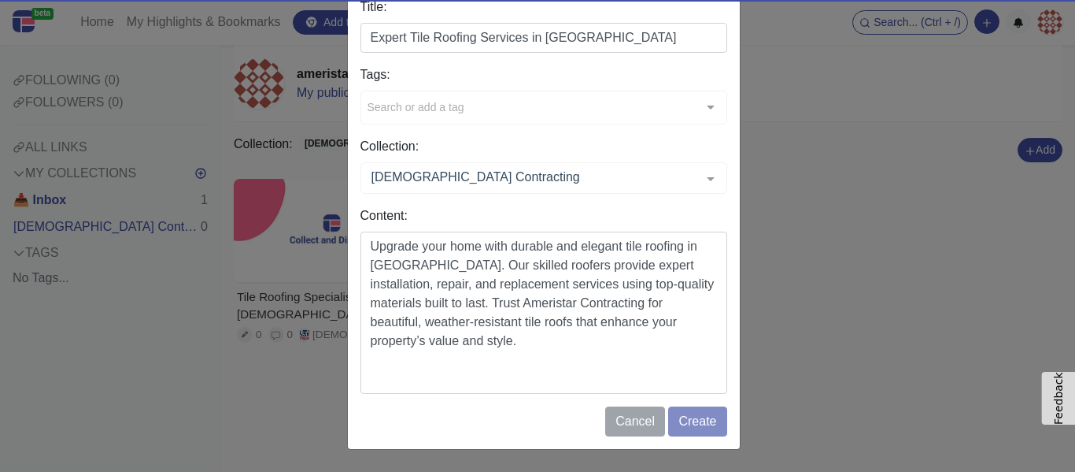
scroll to position [1, 0]
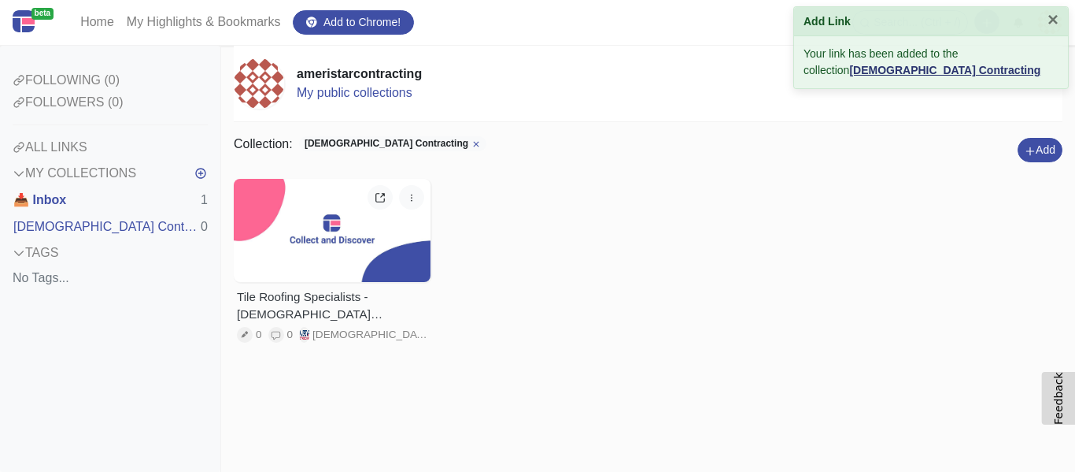
click at [874, 70] on b "Ameristar Contracting" at bounding box center [944, 70] width 191 height 13
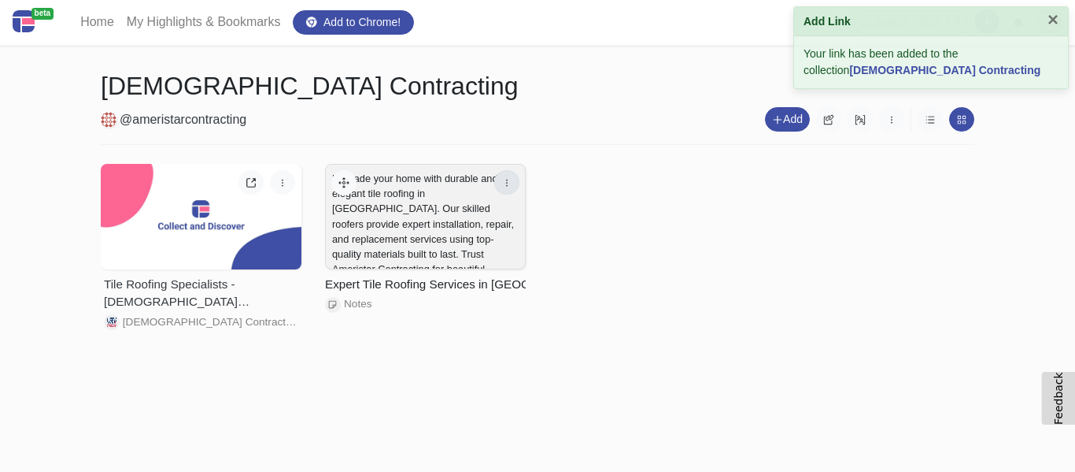
click at [512, 187] on icon "button" at bounding box center [506, 182] width 11 height 11
click at [460, 213] on link "Edit" at bounding box center [456, 215] width 124 height 25
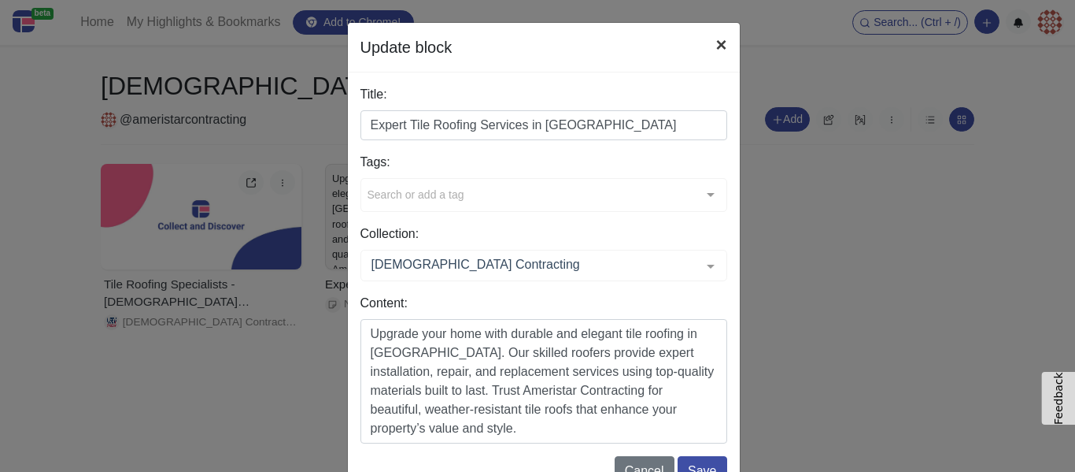
click at [717, 49] on button "×" at bounding box center [721, 45] width 36 height 44
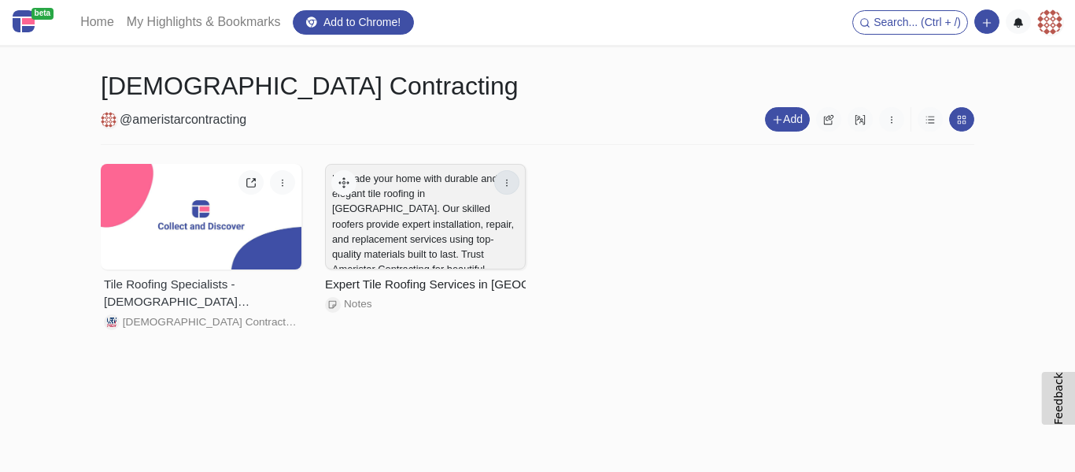
click at [509, 185] on icon "button" at bounding box center [506, 182] width 11 height 11
drag, startPoint x: 456, startPoint y: 239, endPoint x: 620, endPoint y: 57, distance: 245.2
click at [455, 239] on link "Delete" at bounding box center [456, 240] width 124 height 25
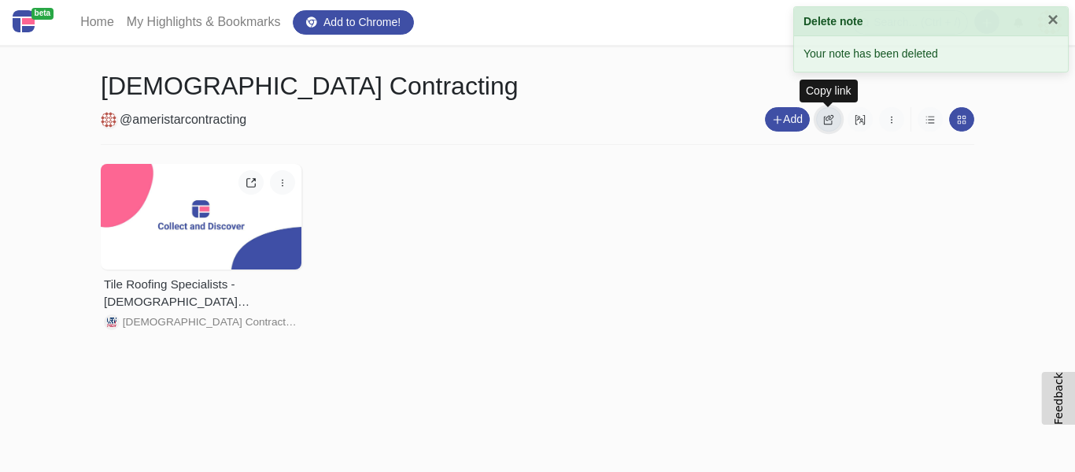
click at [836, 120] on button "button" at bounding box center [828, 119] width 25 height 24
click at [897, 122] on button "button" at bounding box center [891, 119] width 25 height 24
click at [511, 248] on div "Tile Roofing Specialists - Ameristar Contracting Ameristar Contracting Edit Del…" at bounding box center [537, 248] width 897 height 183
click at [269, 177] on div "Edit Delete" at bounding box center [266, 182] width 69 height 37
